Goal: Ask a question

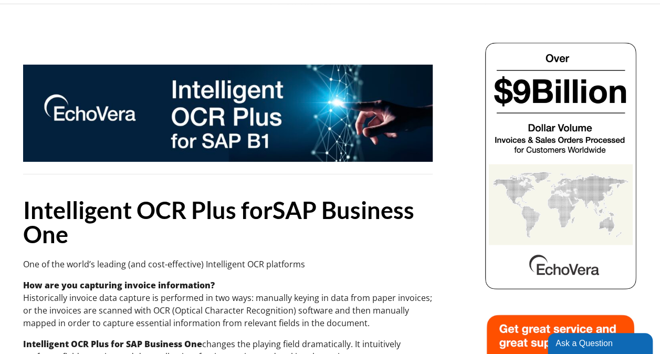
scroll to position [53, 0]
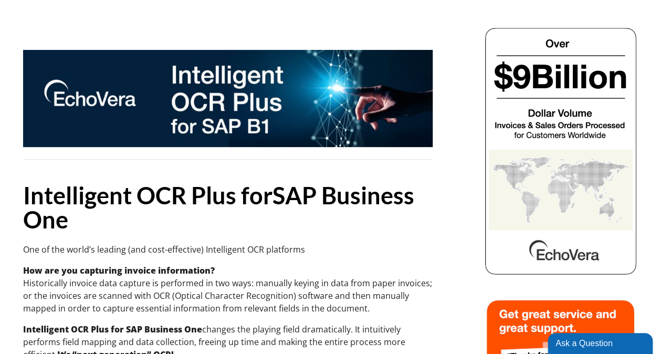
click at [601, 341] on div "Ask a Question" at bounding box center [599, 343] width 89 height 13
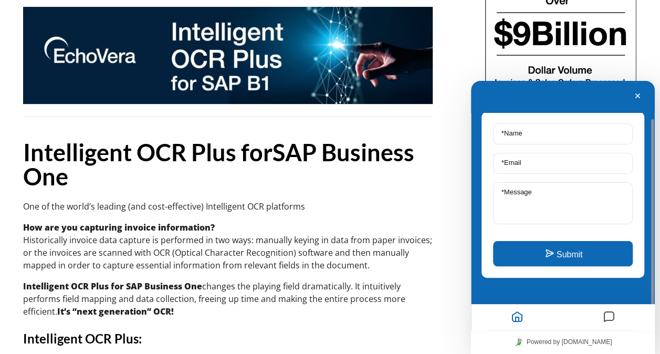
scroll to position [105, 0]
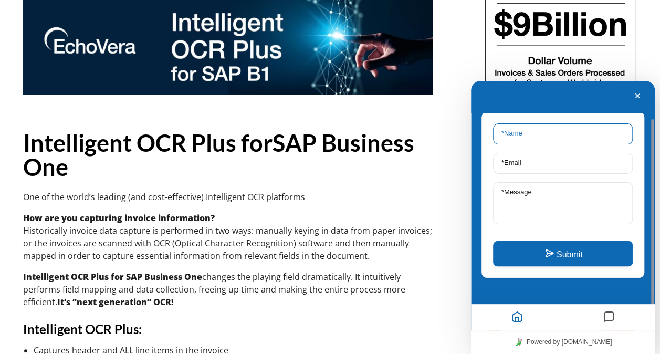
click at [547, 135] on input "* Name" at bounding box center [563, 133] width 140 height 21
type input "[PERSON_NAME]"
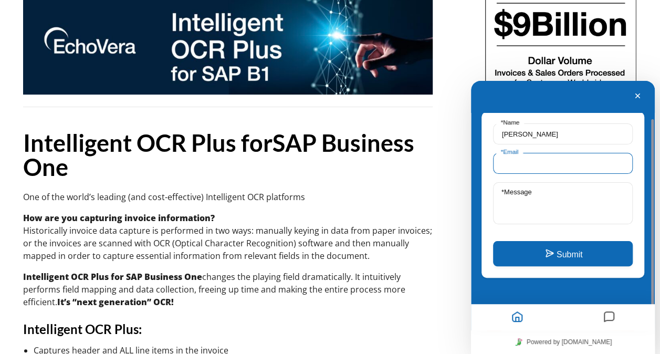
click at [541, 163] on input "* Email" at bounding box center [563, 163] width 140 height 21
type input "[EMAIL_ADDRESS][DOMAIN_NAME]"
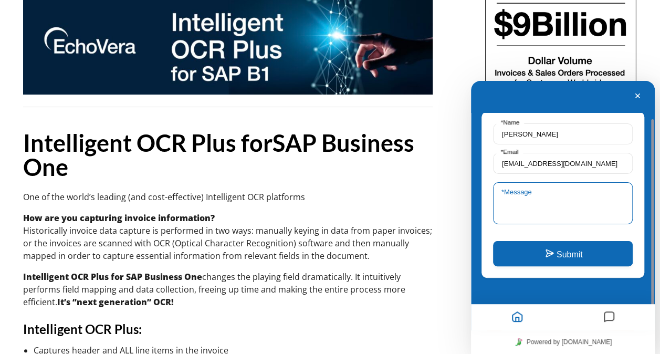
click at [538, 193] on textarea "* Message" at bounding box center [563, 203] width 140 height 42
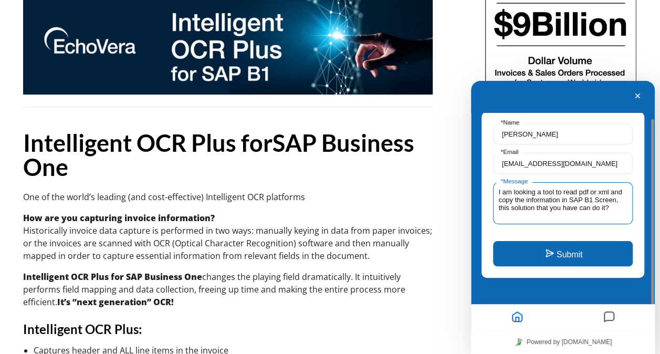
scroll to position [4, 0]
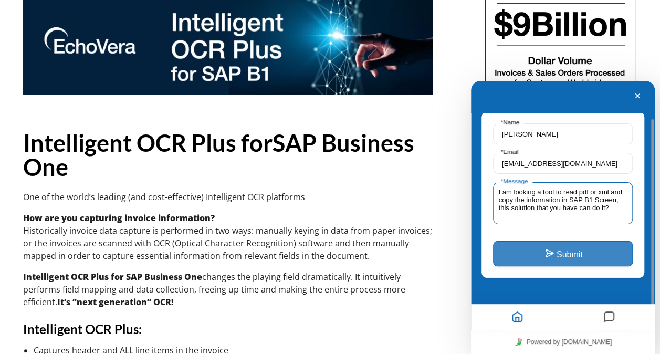
type textarea "I am looking a tool to read pdf or xml and copy the information in SAP B1 Scree…"
click at [577, 253] on button "Submit" at bounding box center [563, 253] width 140 height 25
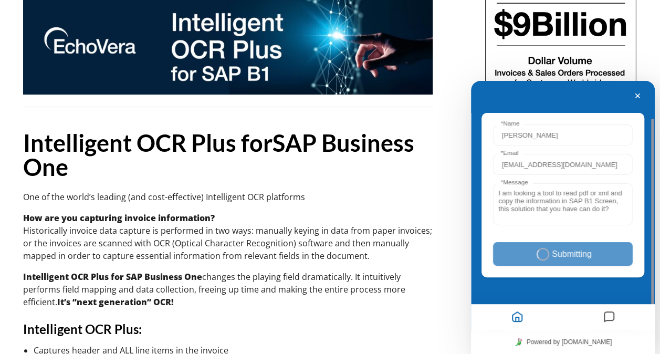
scroll to position [0, 0]
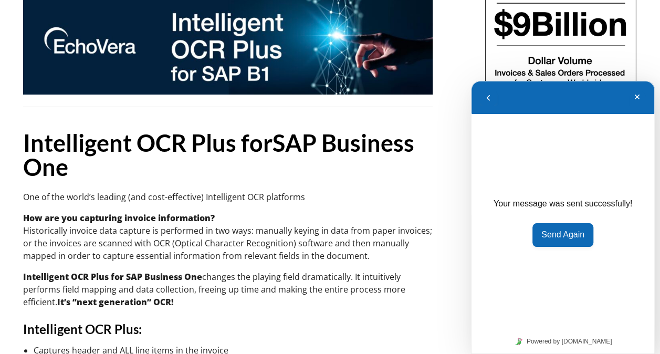
click at [375, 221] on p "How are you capturing invoice information? Historically invoice data capture is…" at bounding box center [228, 237] width 410 height 50
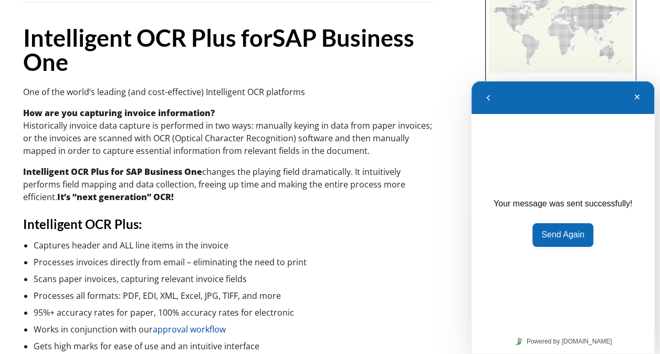
scroll to position [263, 0]
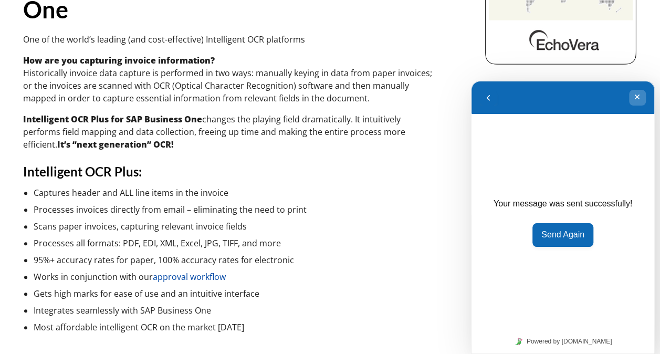
click at [638, 97] on button "Minimize" at bounding box center [637, 98] width 17 height 16
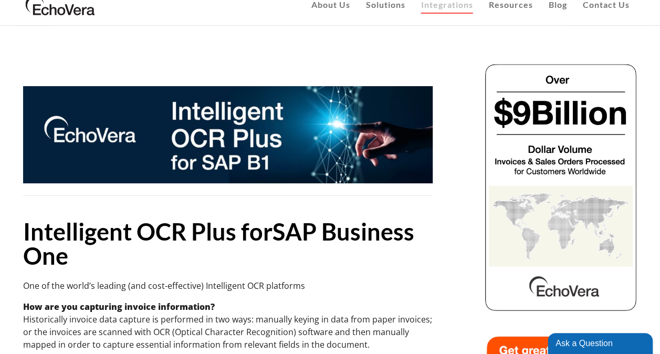
scroll to position [0, 0]
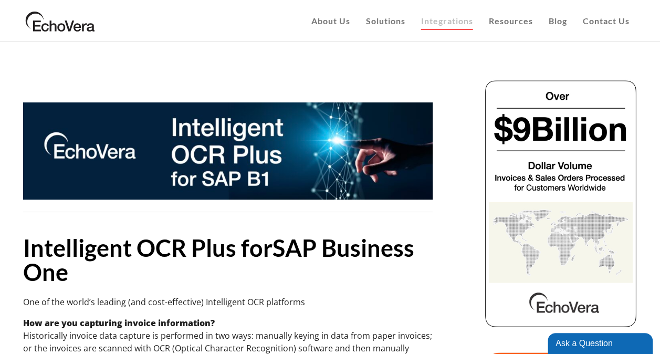
click at [590, 342] on div "Ask a Question" at bounding box center [599, 343] width 89 height 13
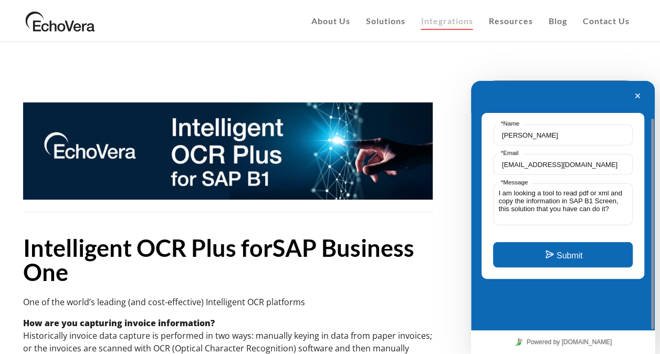
scroll to position [53, 0]
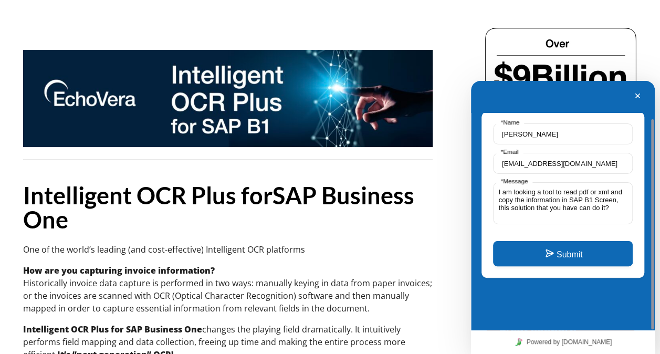
click at [638, 98] on button "Minimize" at bounding box center [637, 97] width 17 height 16
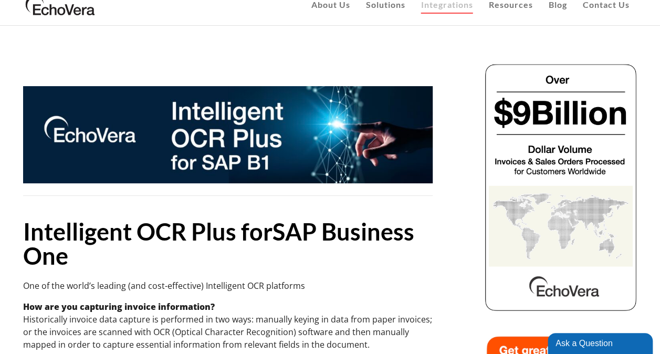
scroll to position [0, 0]
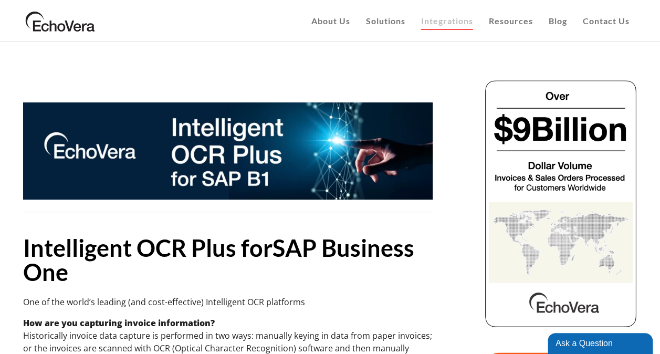
click at [212, 149] on img at bounding box center [228, 150] width 410 height 97
